Goal: Task Accomplishment & Management: Manage account settings

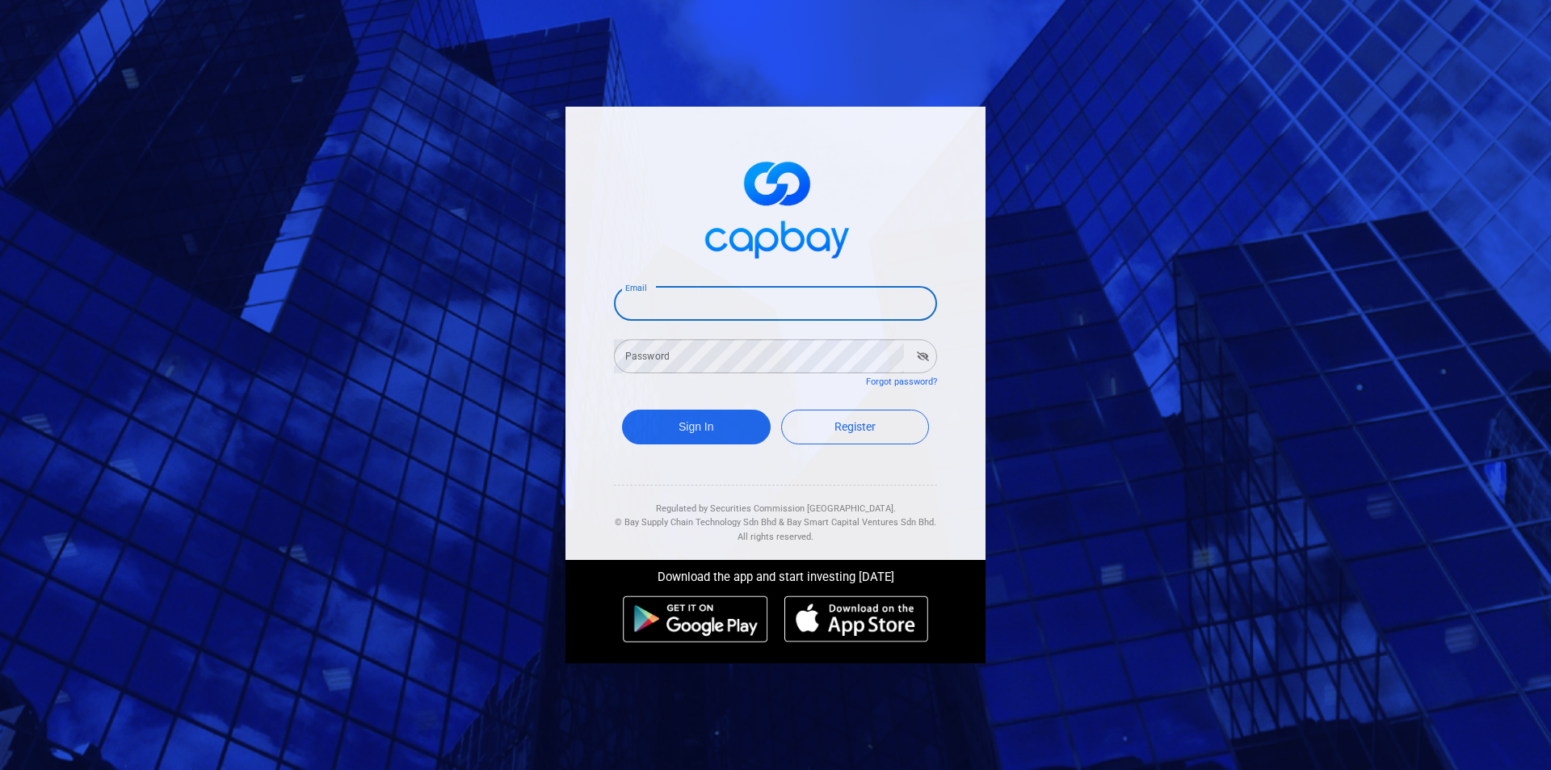
click at [694, 308] on input "Email" at bounding box center [775, 304] width 323 height 34
type input "[EMAIL_ADDRESS][DOMAIN_NAME]"
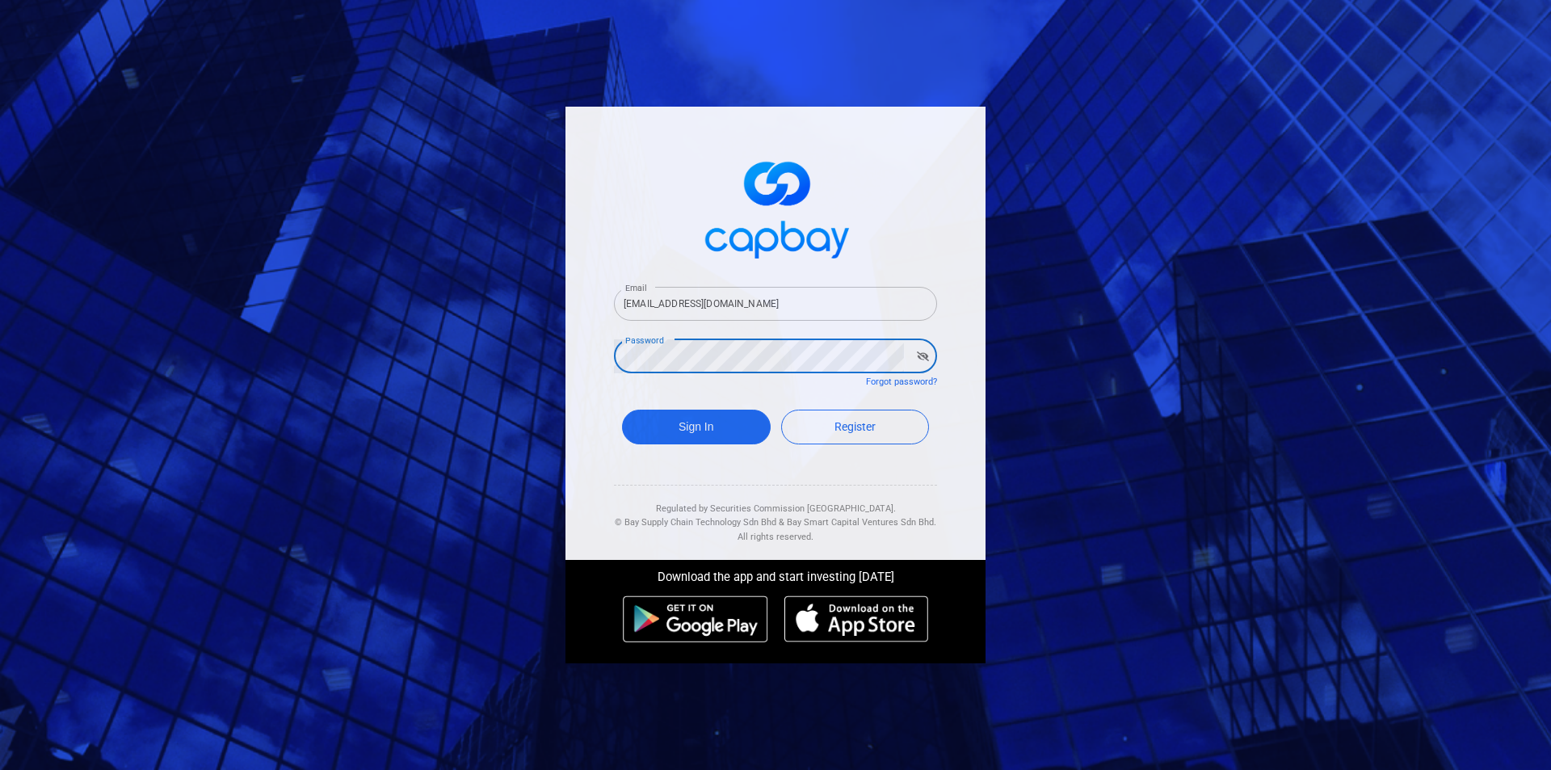
click at [622, 410] on button "Sign In" at bounding box center [696, 427] width 149 height 35
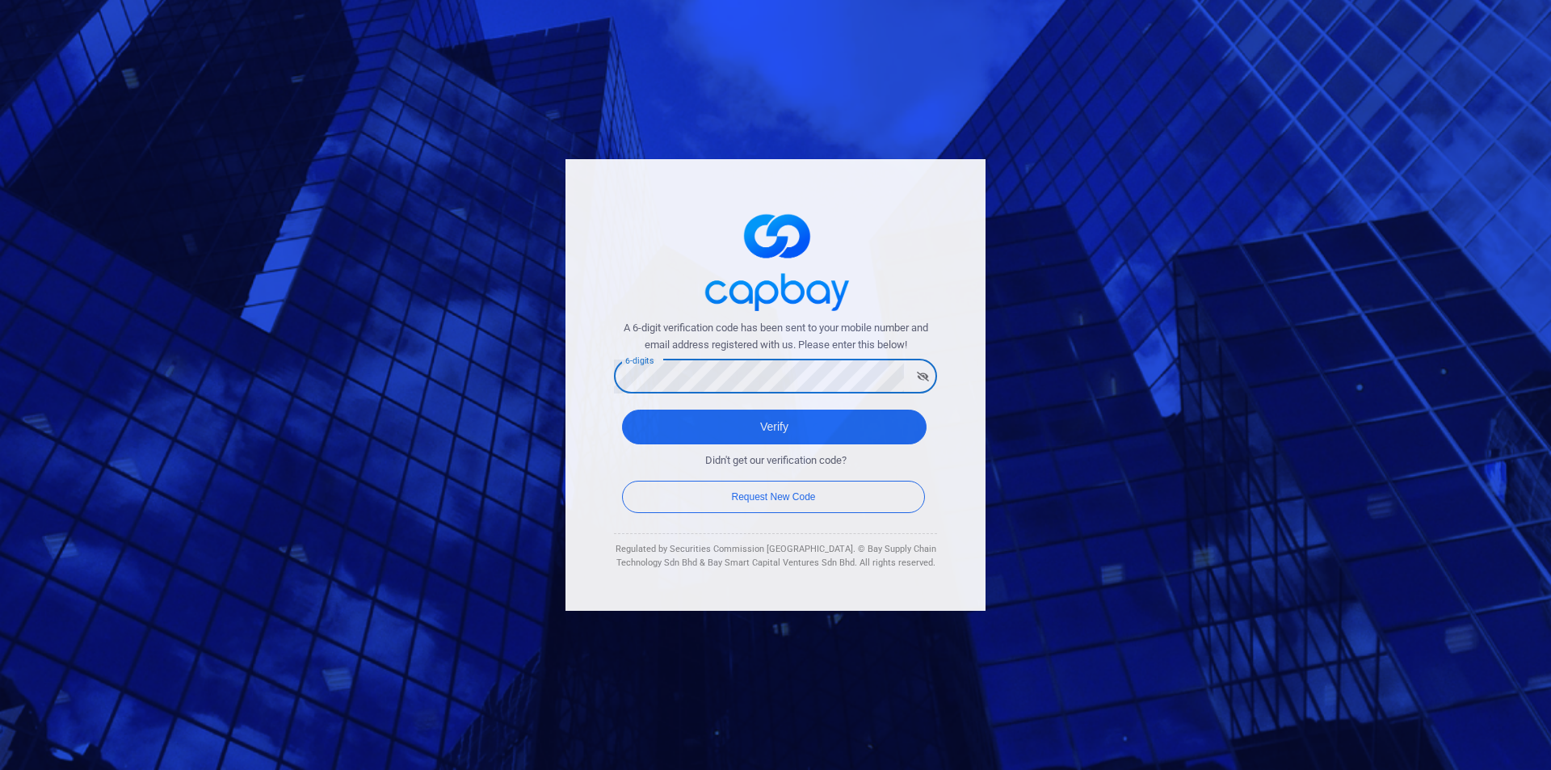
click at [622, 410] on button "Verify" at bounding box center [774, 427] width 305 height 35
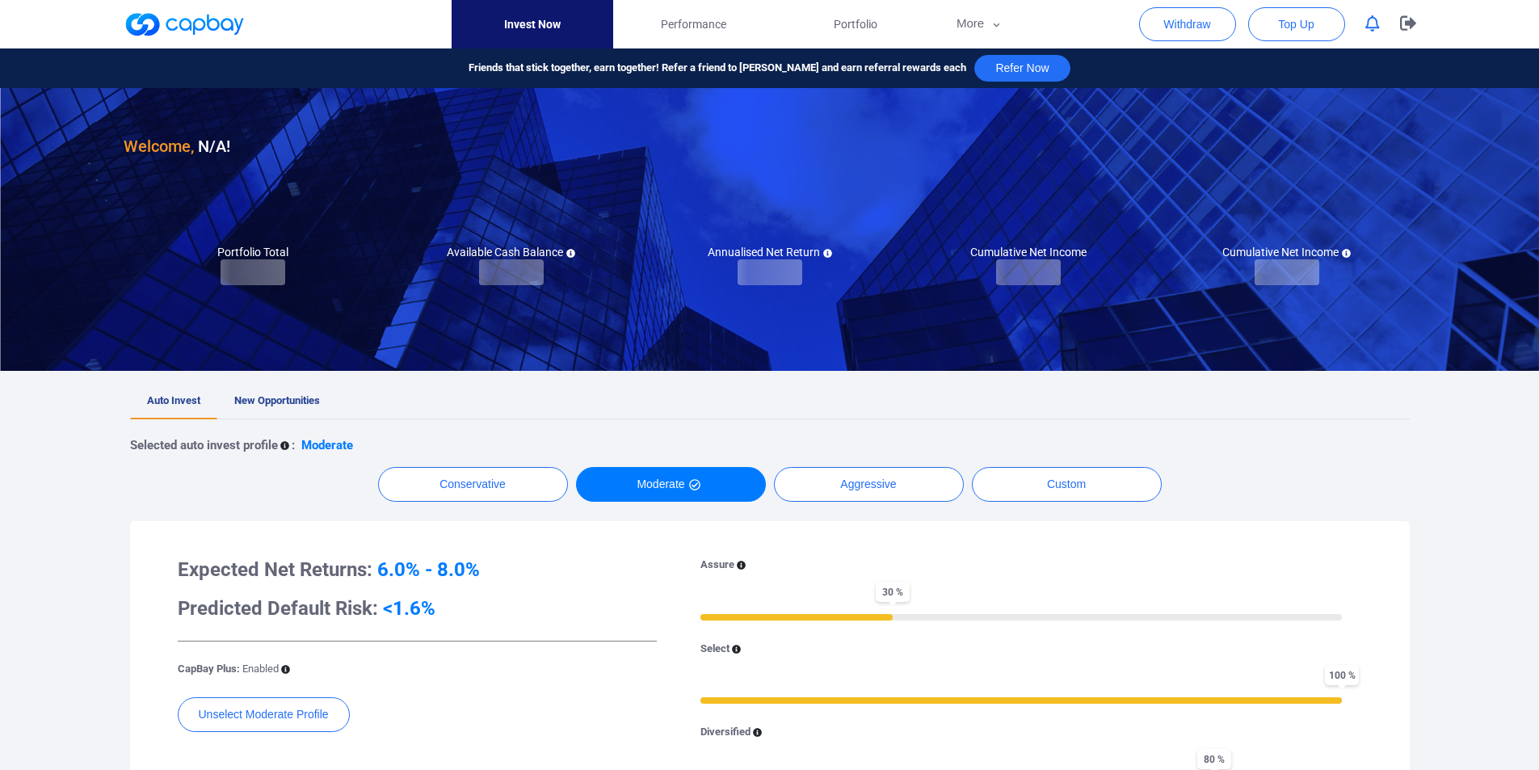
checkbox input "true"
drag, startPoint x: 9, startPoint y: 544, endPoint x: 187, endPoint y: 30, distance: 544.0
click at [11, 541] on div "Welcome, [PERSON_NAME] [PERSON_NAME] ! Portfolio Total Portfolio Total Loading.…" at bounding box center [769, 668] width 1539 height 1161
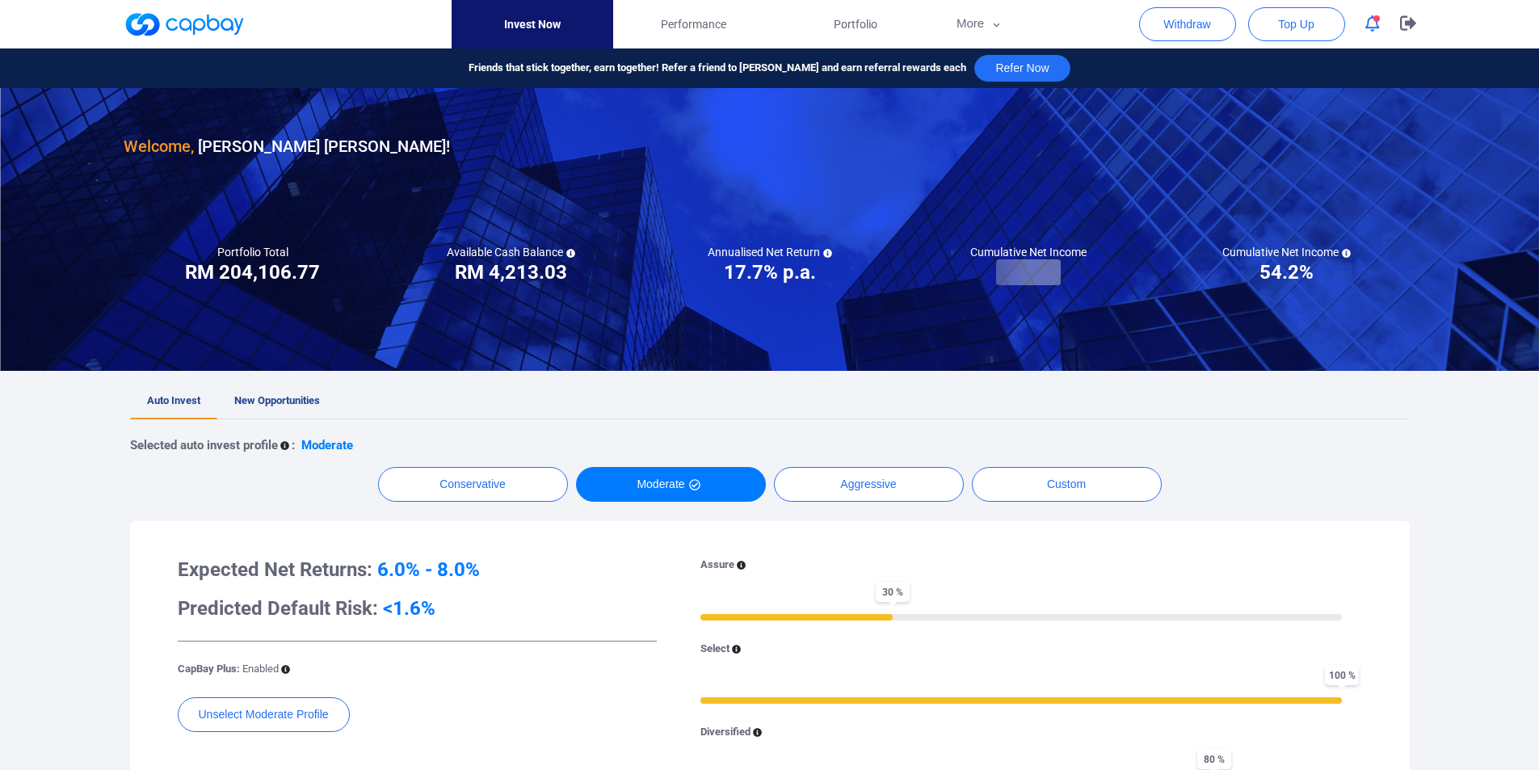
click at [827, 387] on ul "Auto Invest New Opportunities" at bounding box center [770, 402] width 1280 height 36
